Goal: Task Accomplishment & Management: Manage account settings

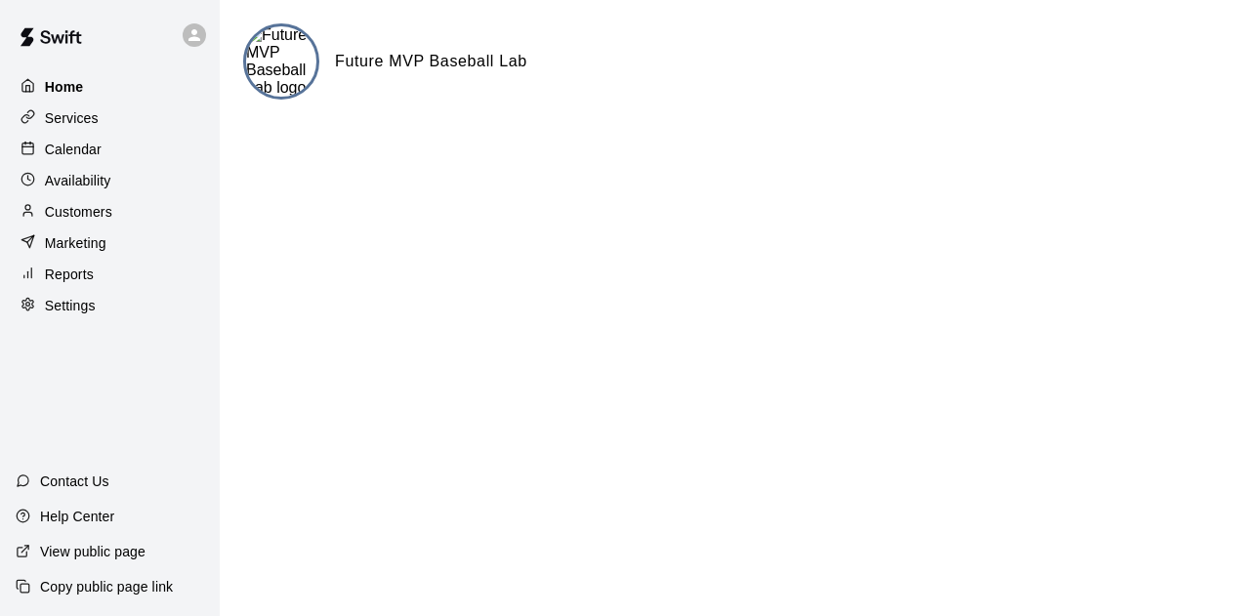
click at [70, 87] on p "Home" at bounding box center [64, 87] width 39 height 20
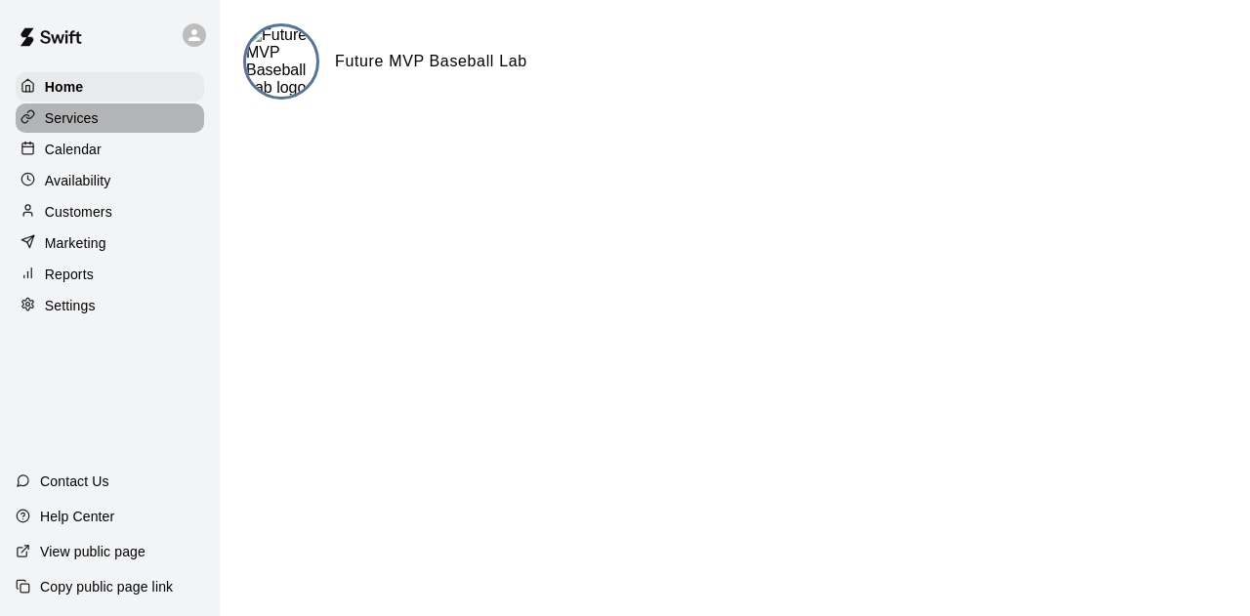
click at [111, 112] on div "Services" at bounding box center [110, 118] width 189 height 29
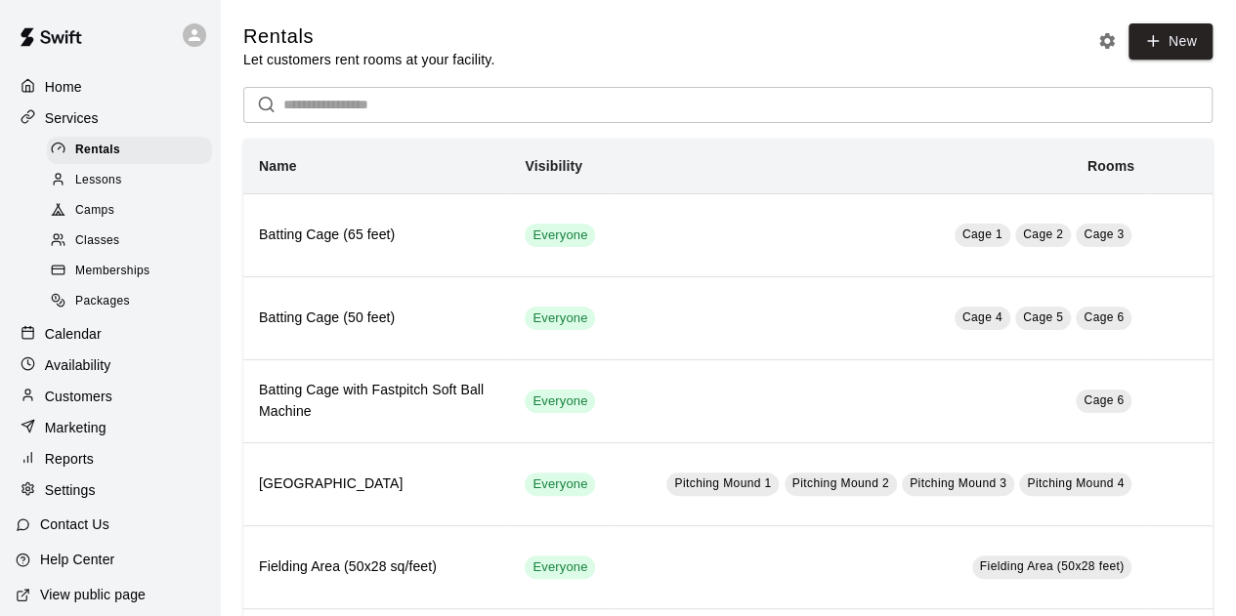
click at [186, 32] on icon at bounding box center [195, 35] width 18 height 18
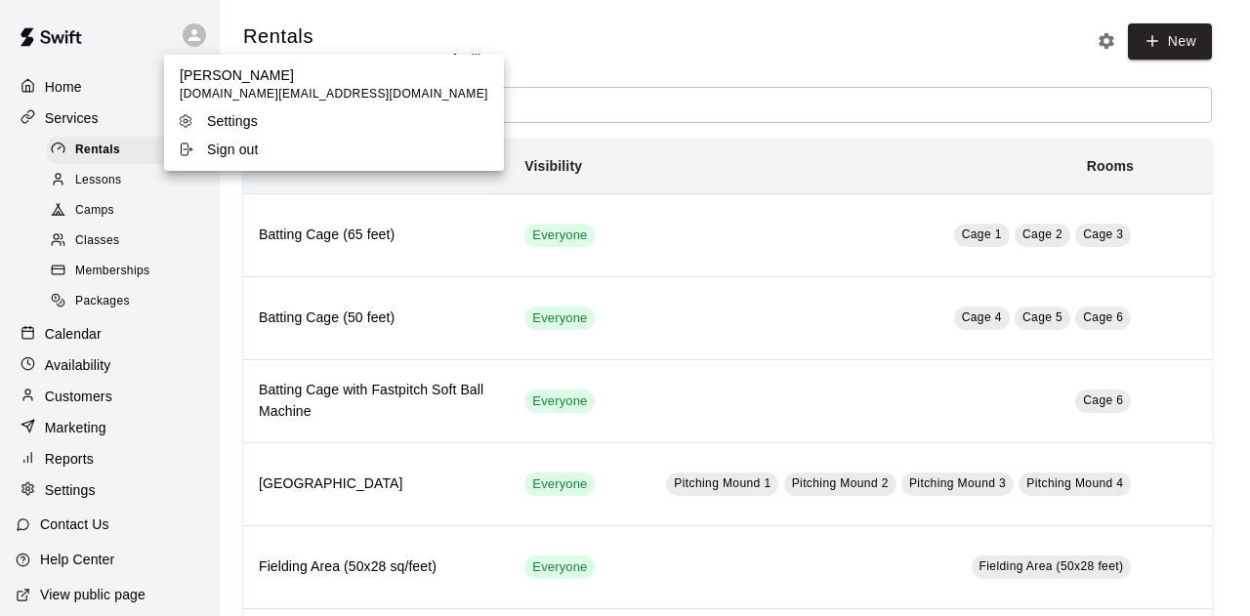
click at [81, 67] on div at bounding box center [625, 308] width 1250 height 616
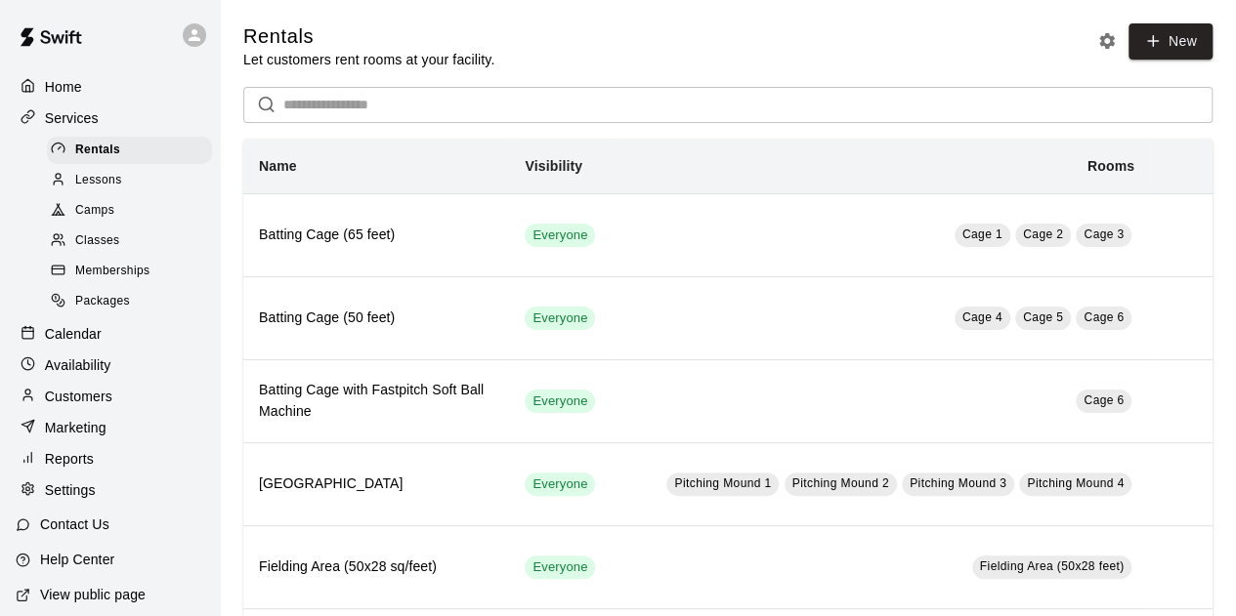
scroll to position [62, 0]
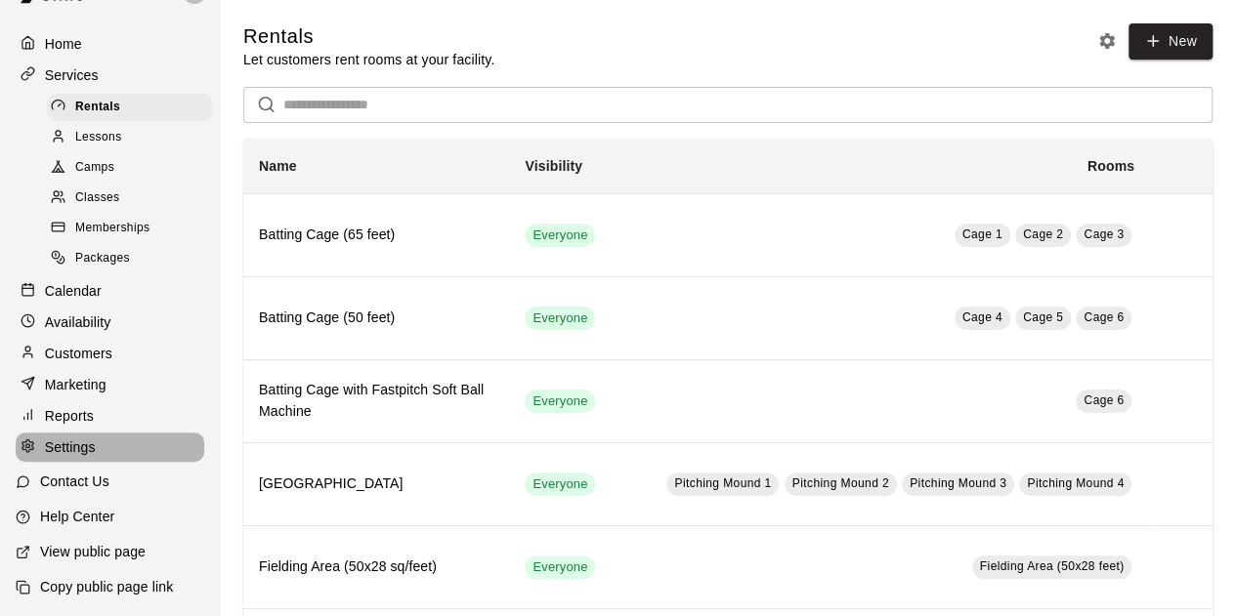
click at [122, 444] on div "Settings" at bounding box center [110, 447] width 189 height 29
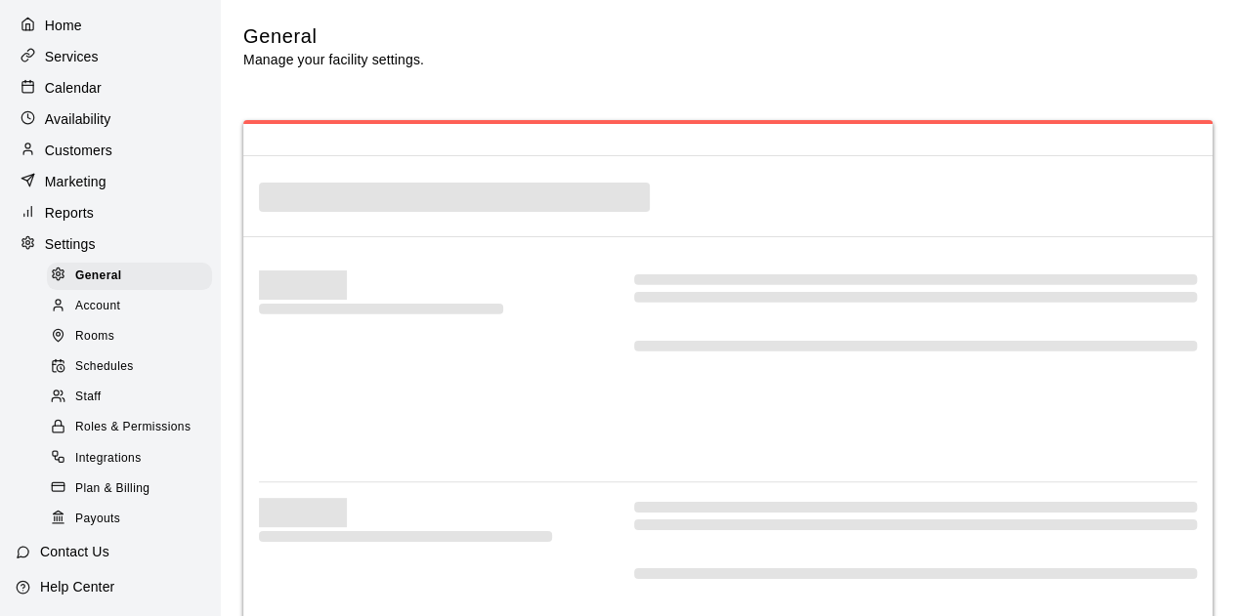
select select "**"
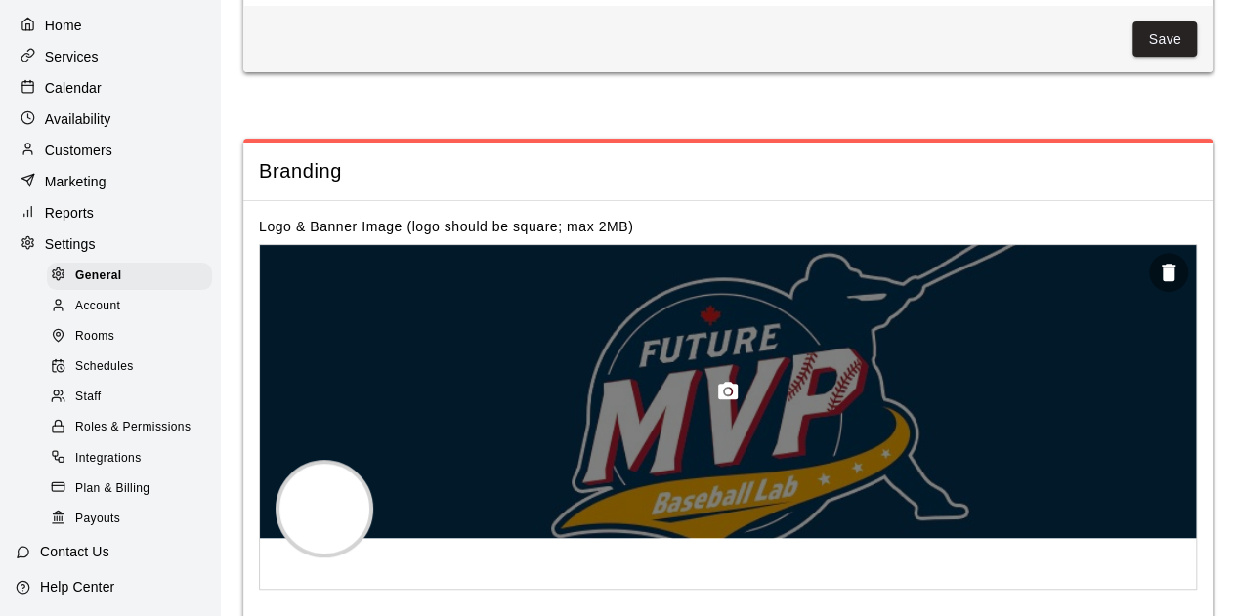
scroll to position [4164, 0]
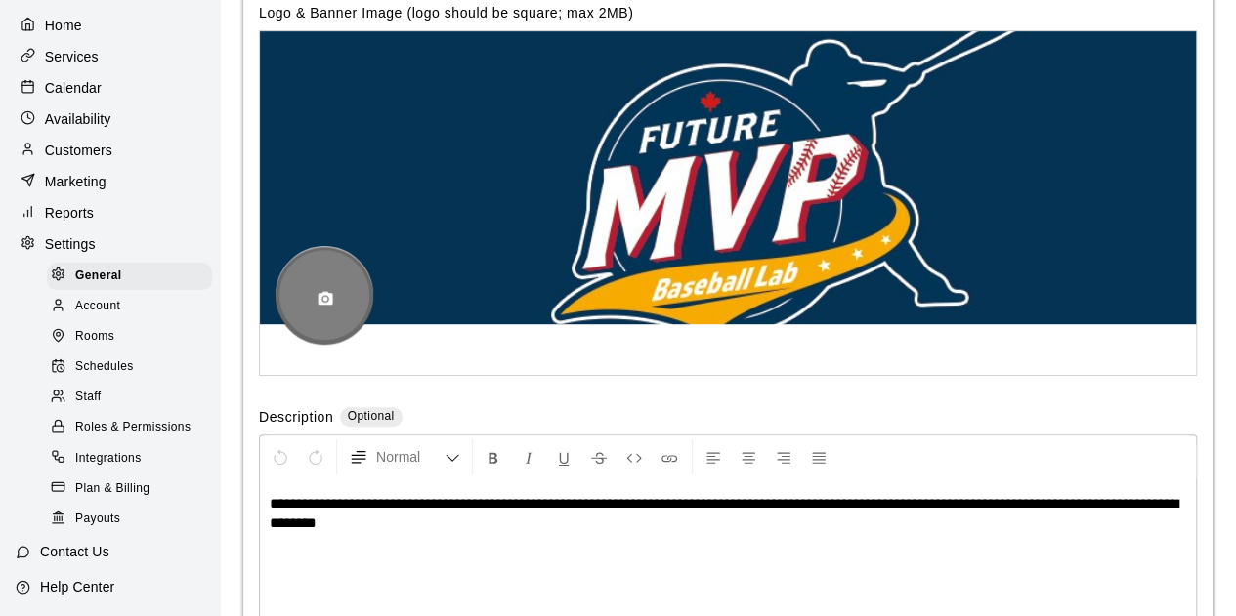
click at [331, 306] on icon "button" at bounding box center [325, 299] width 15 height 14
click at [325, 308] on icon "button" at bounding box center [325, 299] width 18 height 18
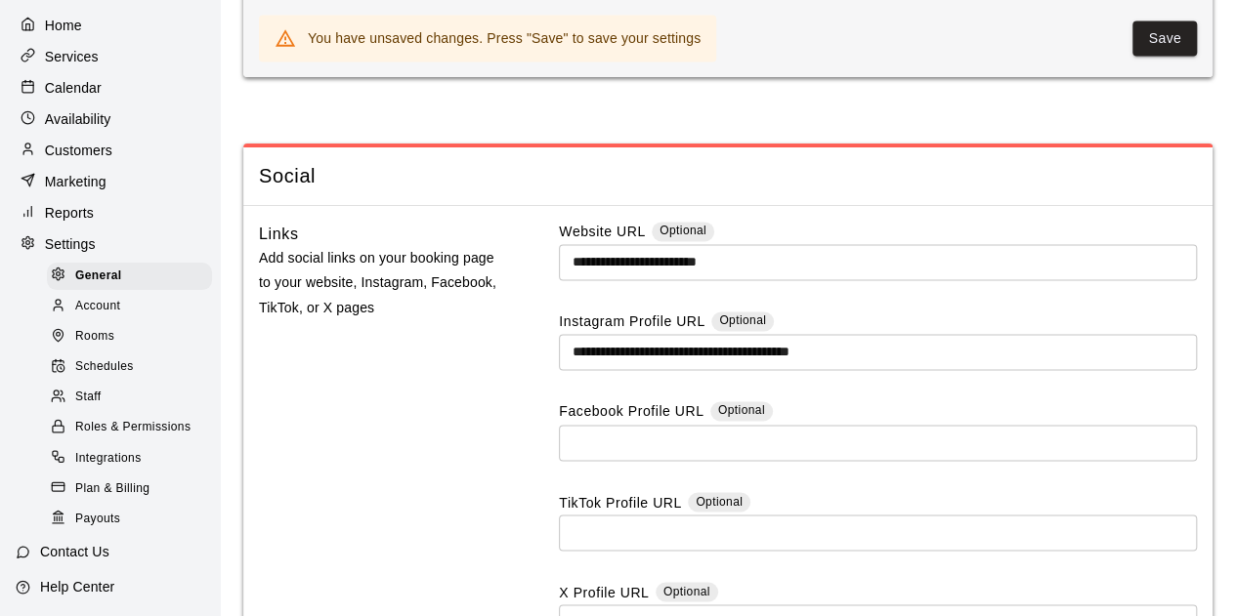
scroll to position [5088, 0]
click at [1175, 56] on button "Save" at bounding box center [1164, 38] width 64 height 36
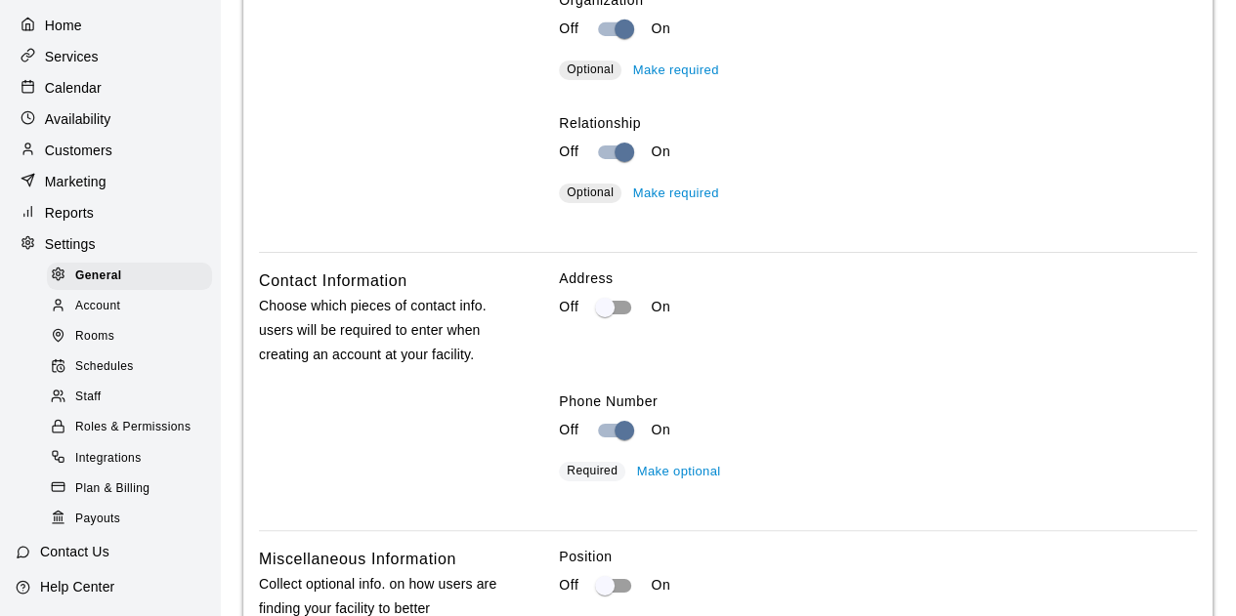
scroll to position [154, 0]
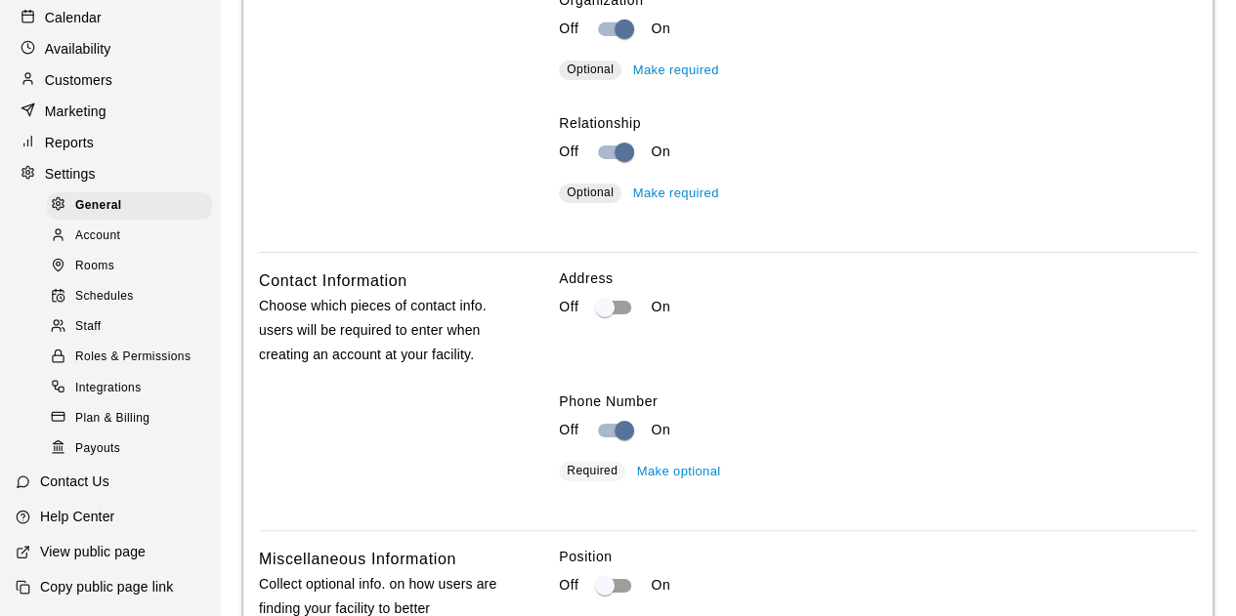
click at [98, 555] on p "View public page" at bounding box center [92, 552] width 105 height 20
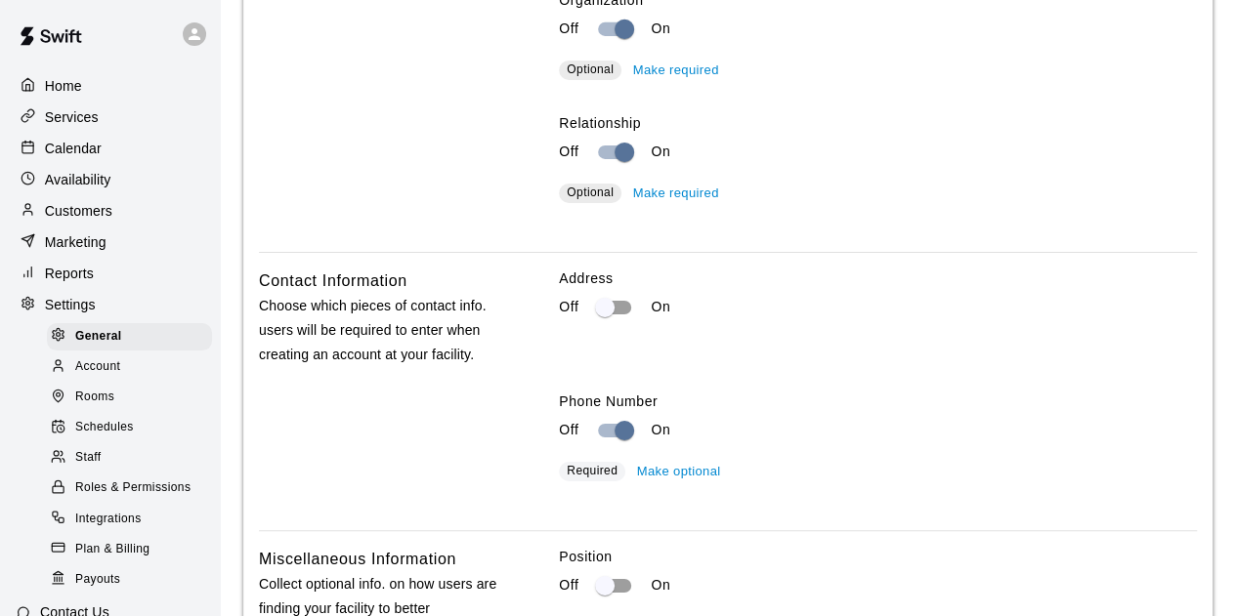
scroll to position [0, 0]
click at [115, 81] on div "Home" at bounding box center [110, 86] width 189 height 29
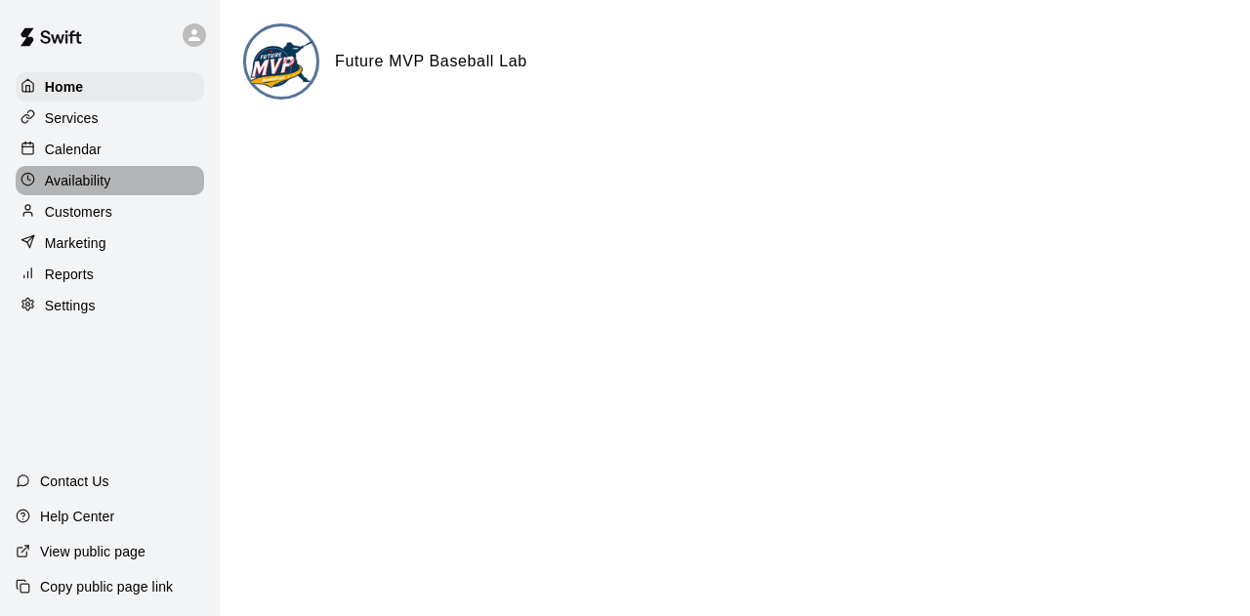
click at [114, 189] on div "Availability" at bounding box center [110, 180] width 189 height 29
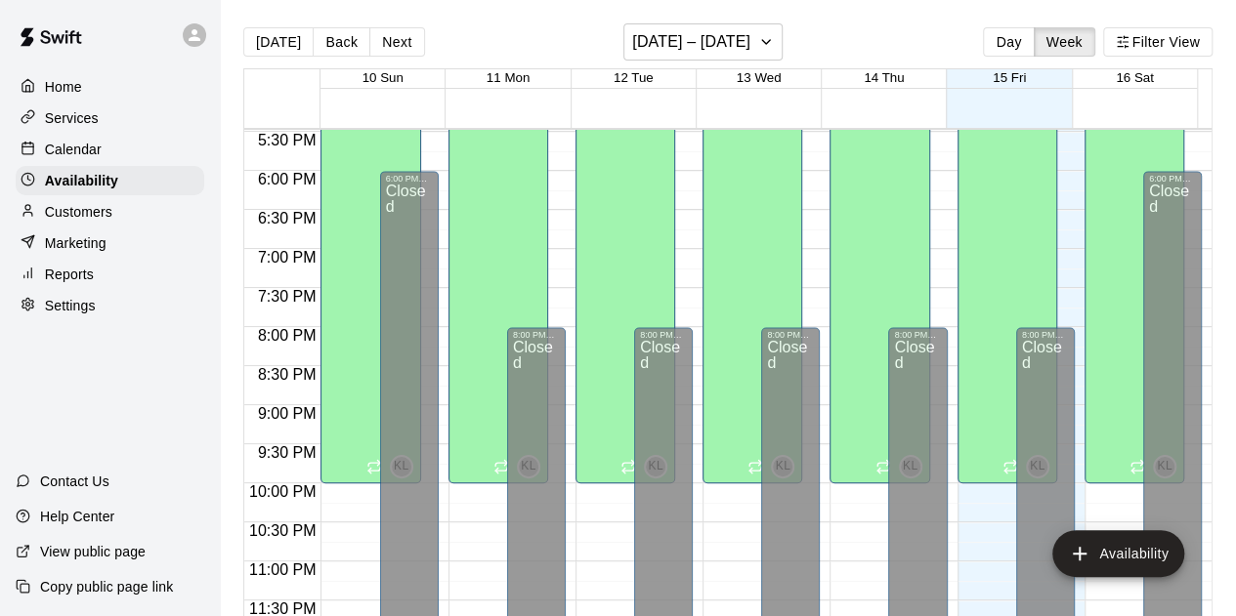
scroll to position [31, 0]
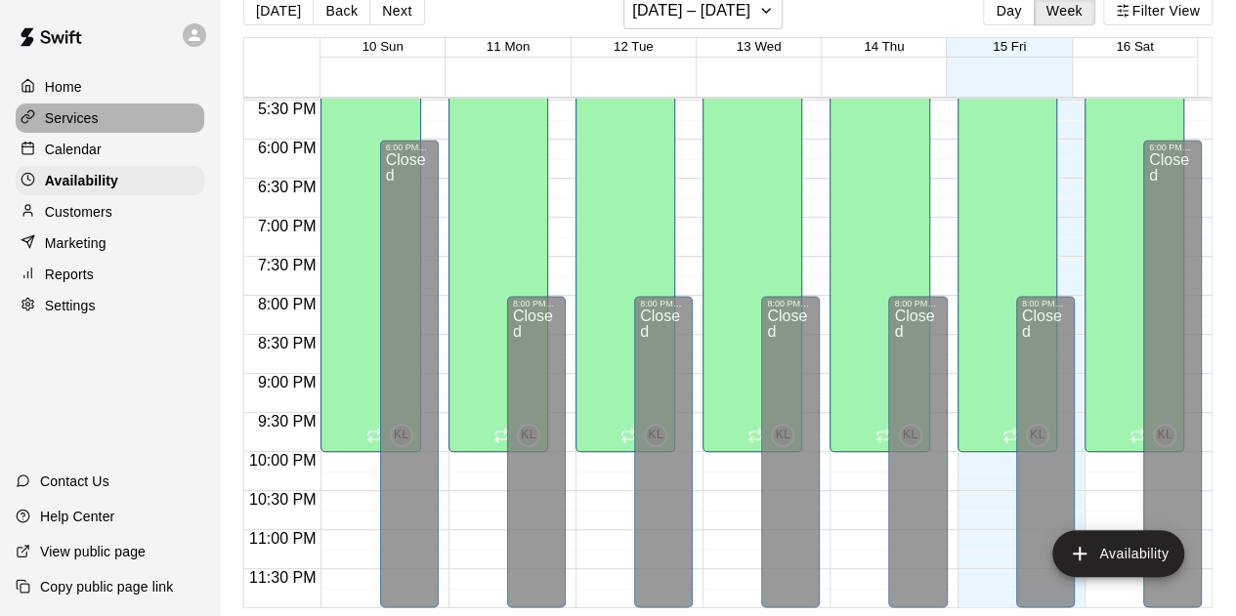
click at [96, 114] on p "Services" at bounding box center [72, 118] width 54 height 20
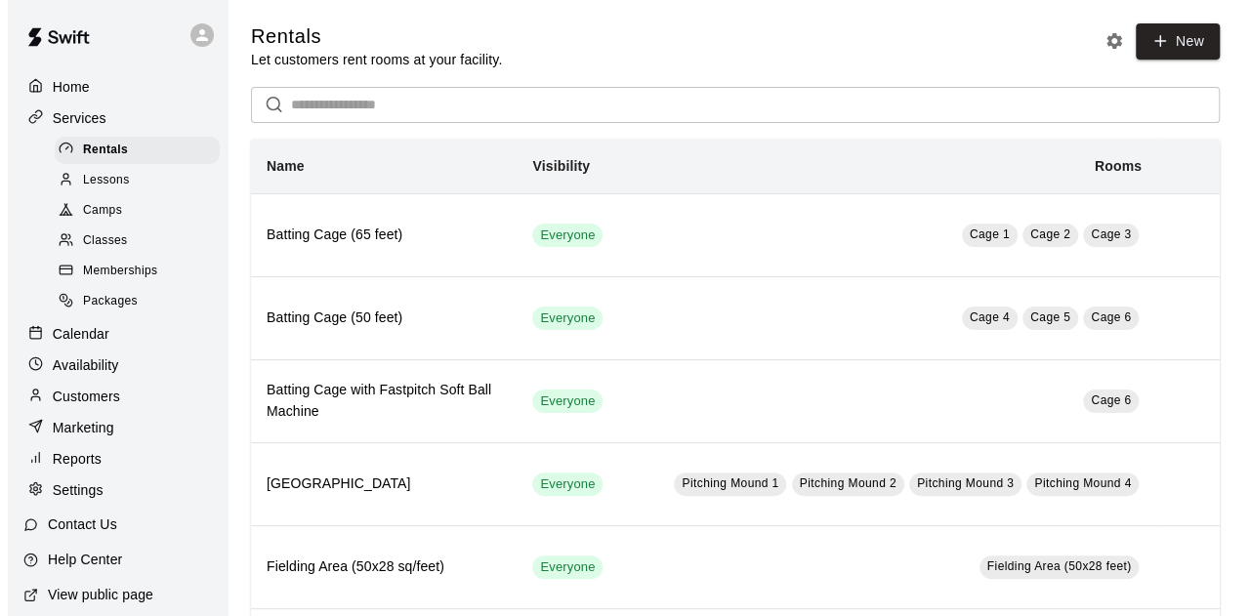
scroll to position [62, 0]
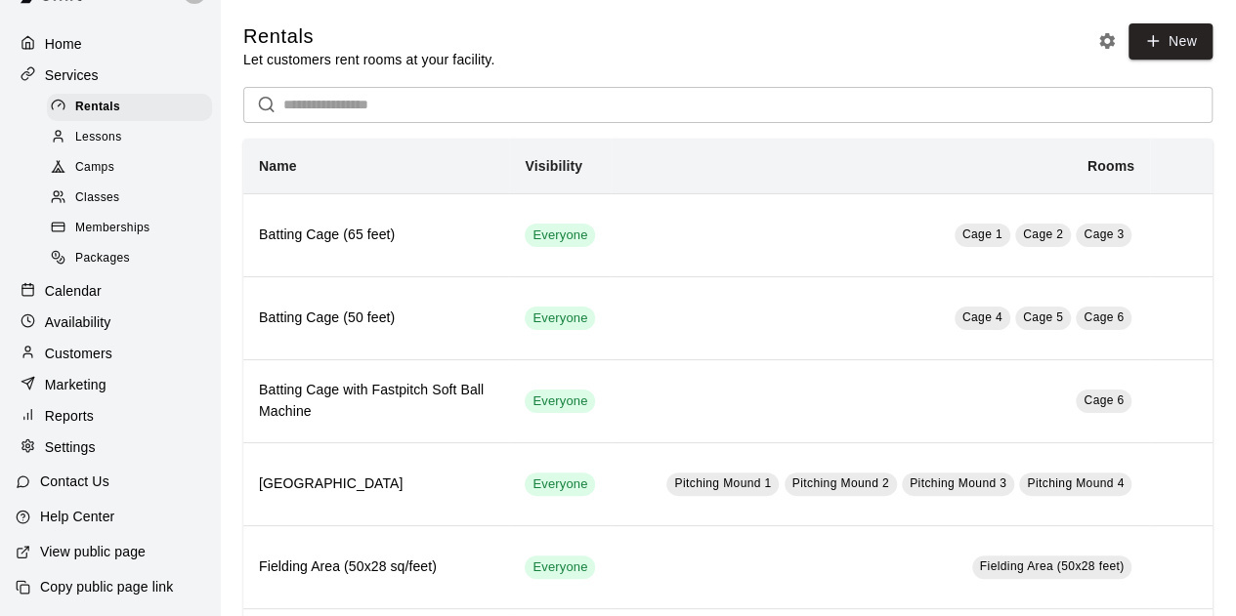
click at [123, 343] on div "Customers" at bounding box center [110, 353] width 189 height 29
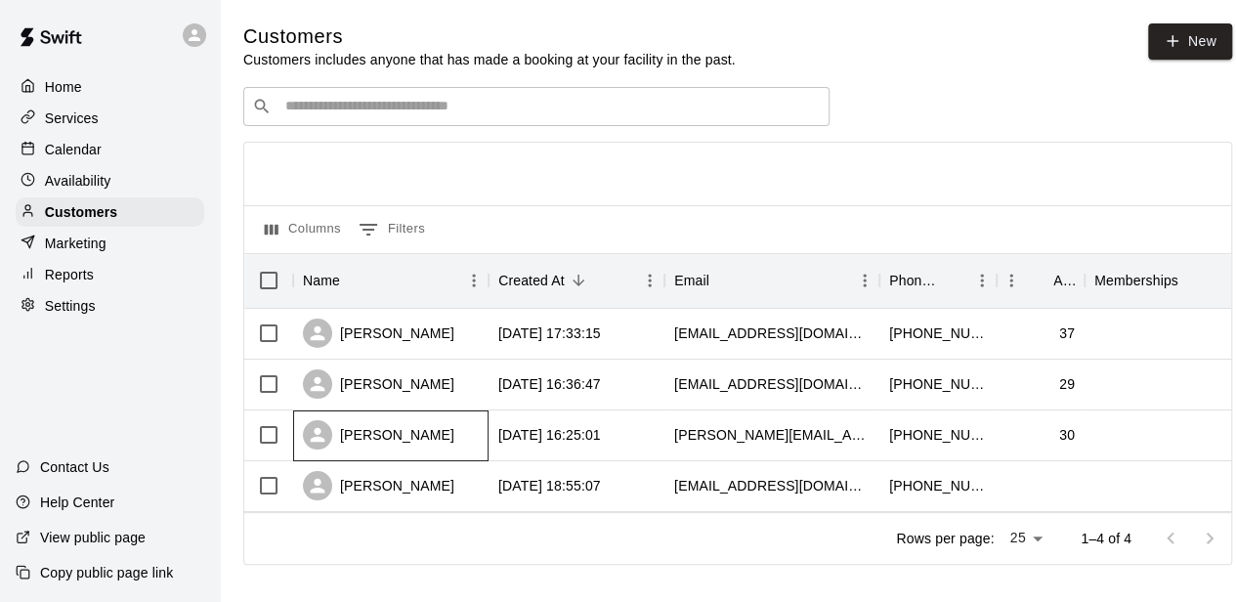
click at [434, 428] on div "[PERSON_NAME]" at bounding box center [390, 435] width 195 height 51
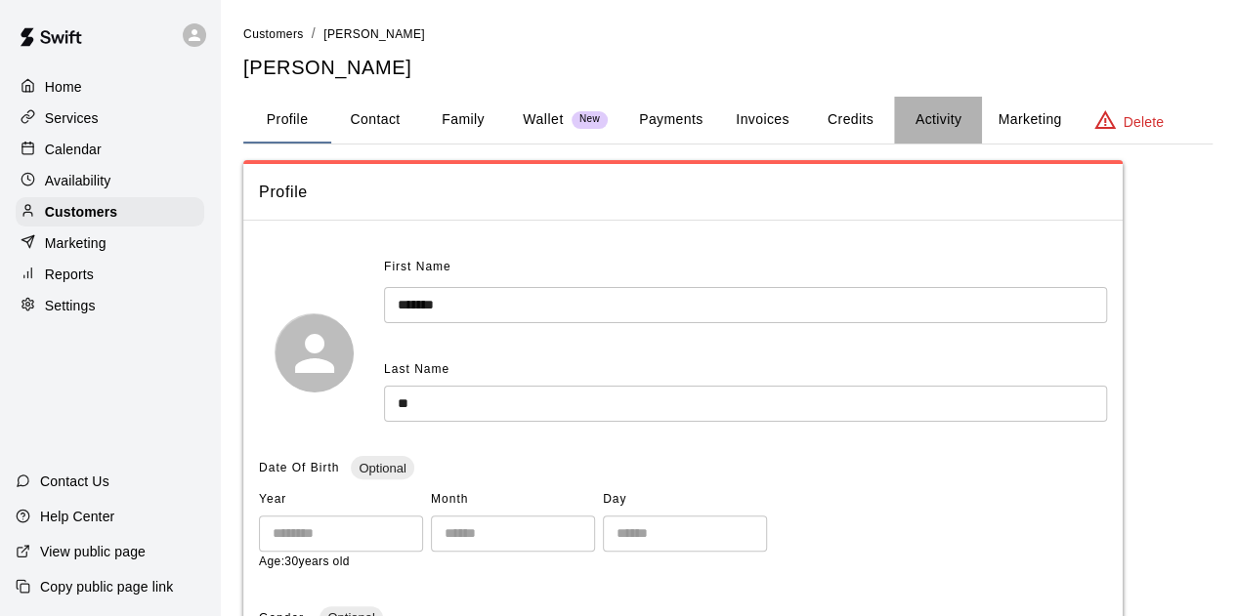
click at [948, 116] on button "Activity" at bounding box center [938, 120] width 88 height 47
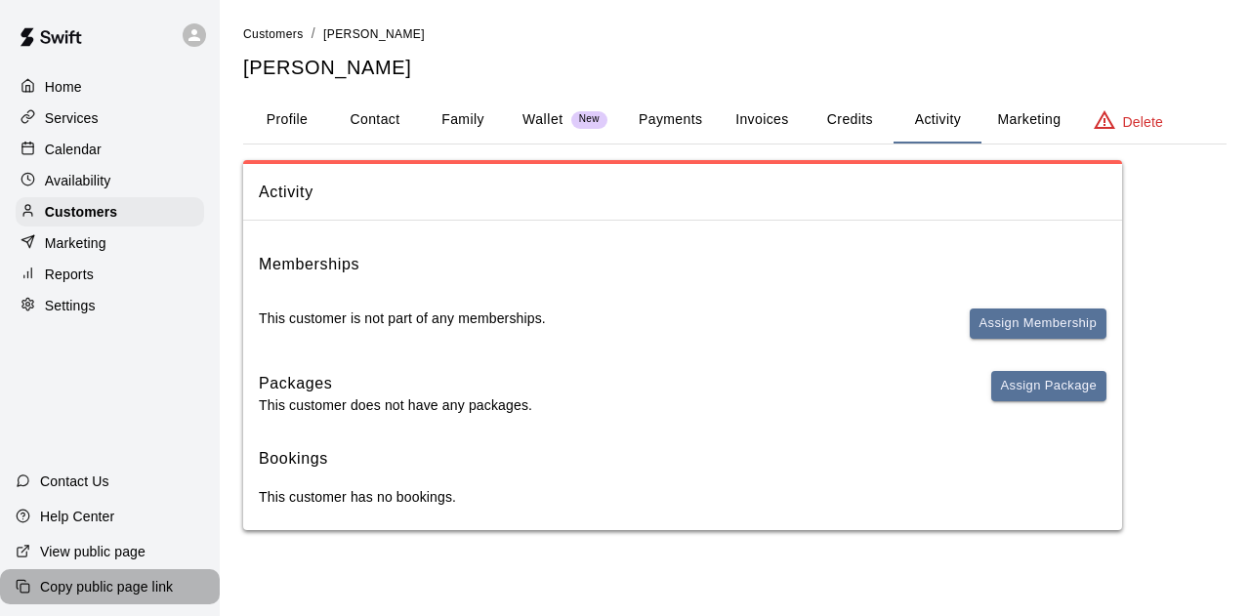
click at [152, 585] on p "Copy public page link" at bounding box center [106, 587] width 133 height 20
click at [1157, 274] on div "Activity Memberships This customer is not part of any memberships. Assign Membe…" at bounding box center [735, 345] width 984 height 370
